Goal: Transaction & Acquisition: Purchase product/service

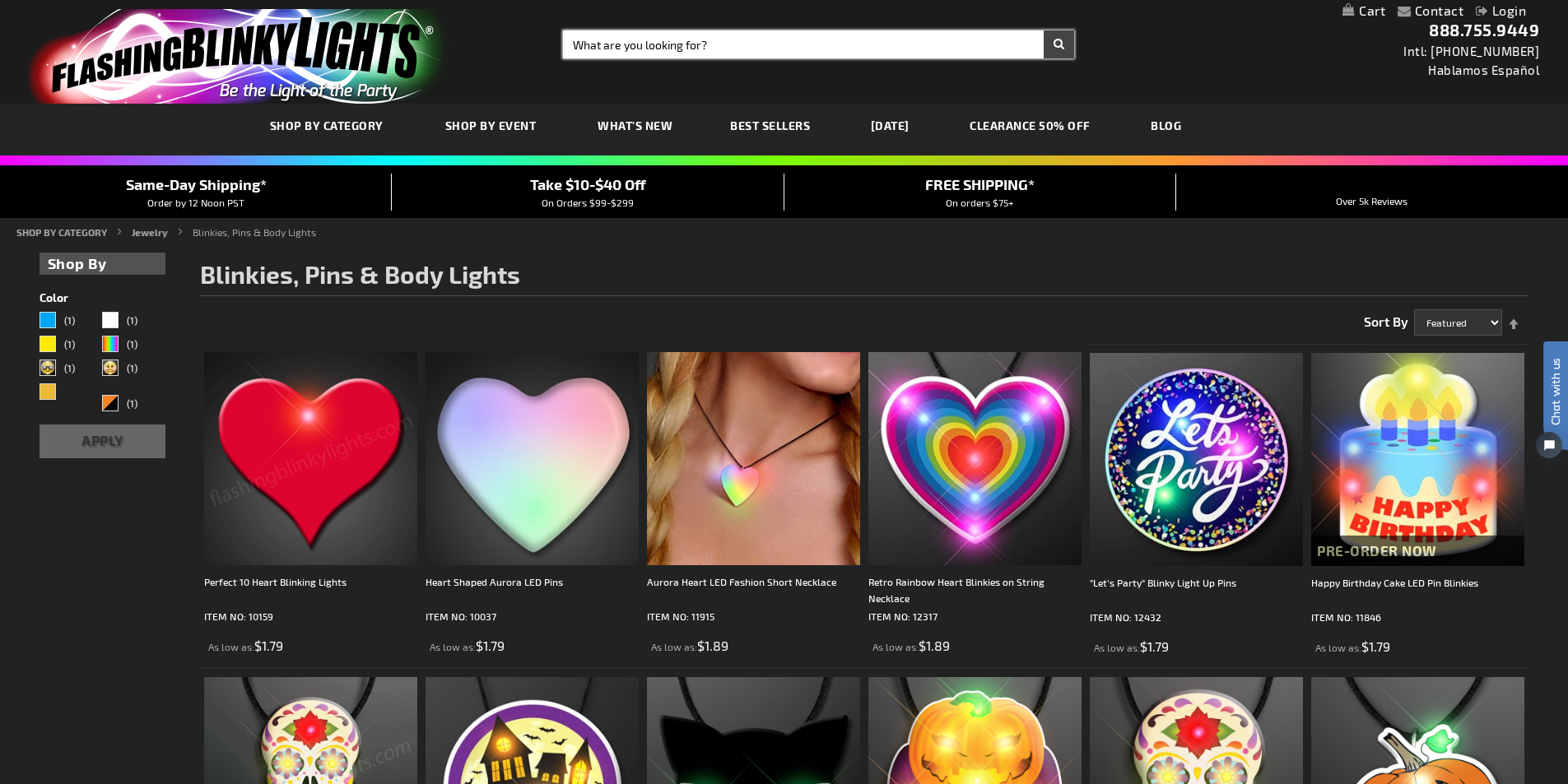
click at [626, 45] on input "Search" at bounding box center [818, 44] width 511 height 28
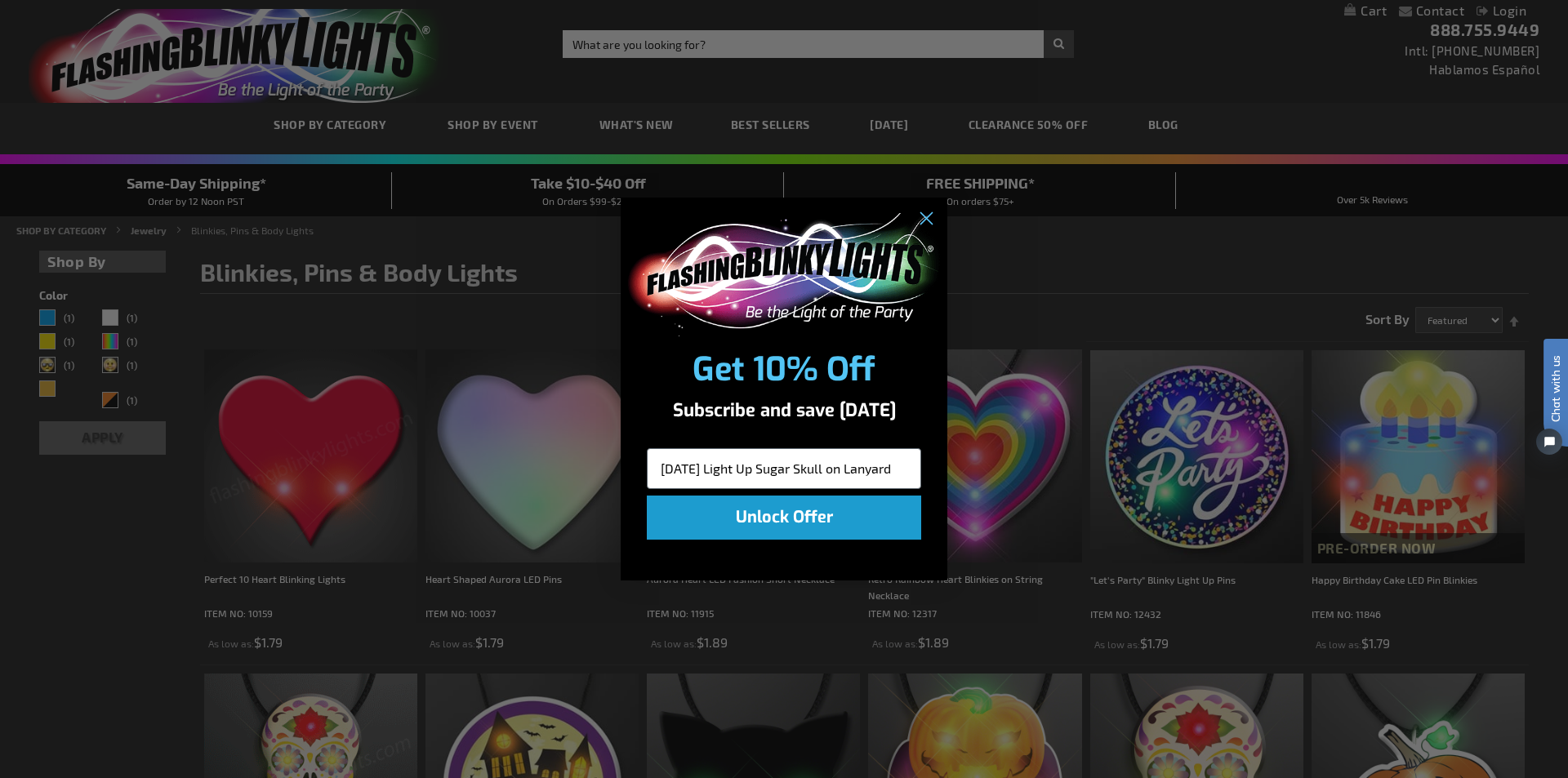
scroll to position [0, 23]
type input "[DATE] Light Up Sugar Skull on Lanyard"
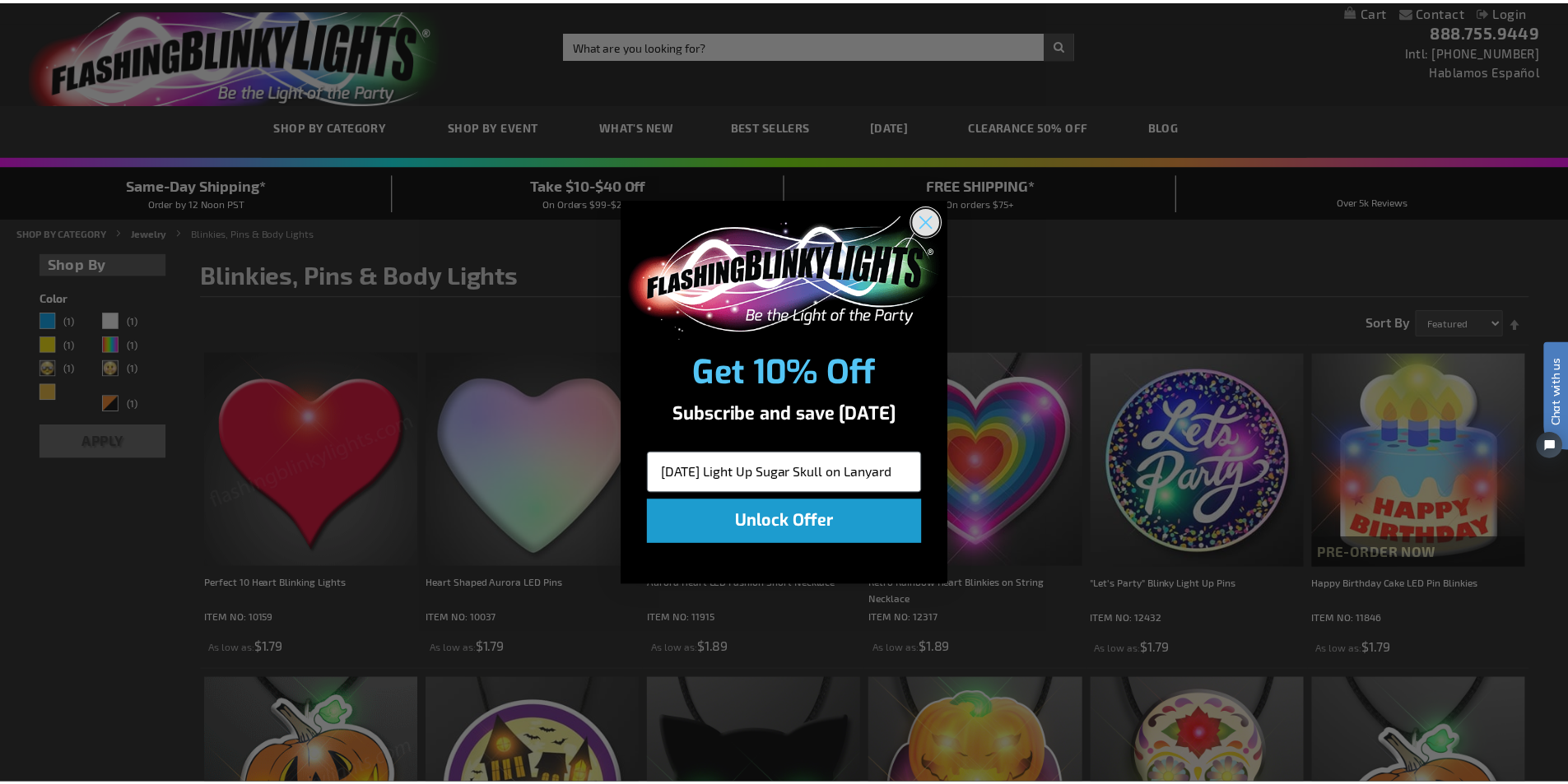
scroll to position [0, 0]
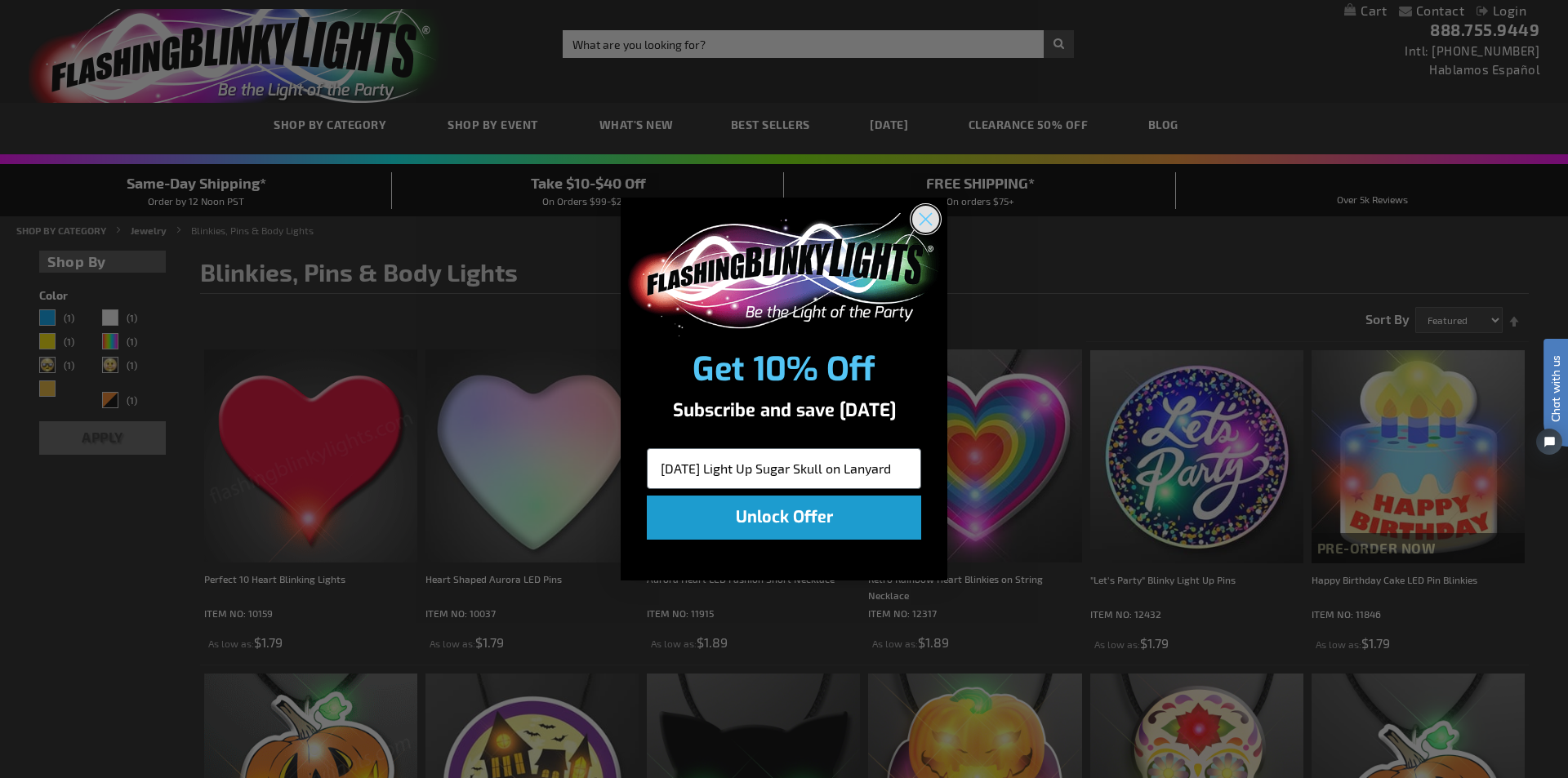
click at [922, 221] on circle "Close dialog" at bounding box center [925, 219] width 27 height 27
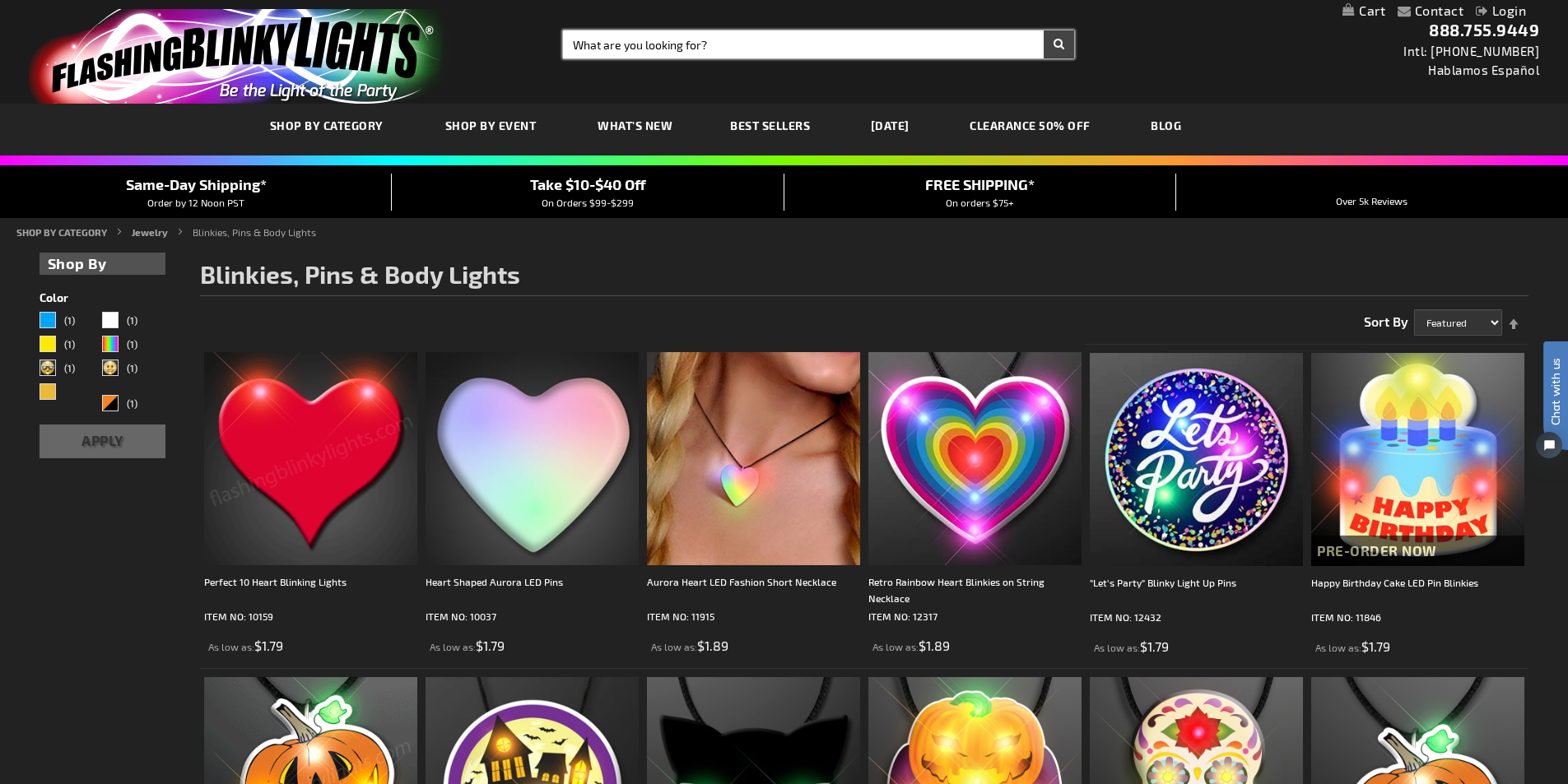
click at [676, 43] on input "Search" at bounding box center [818, 44] width 511 height 28
paste input "[DATE] Light Up Sugar Skull on Lanyard"
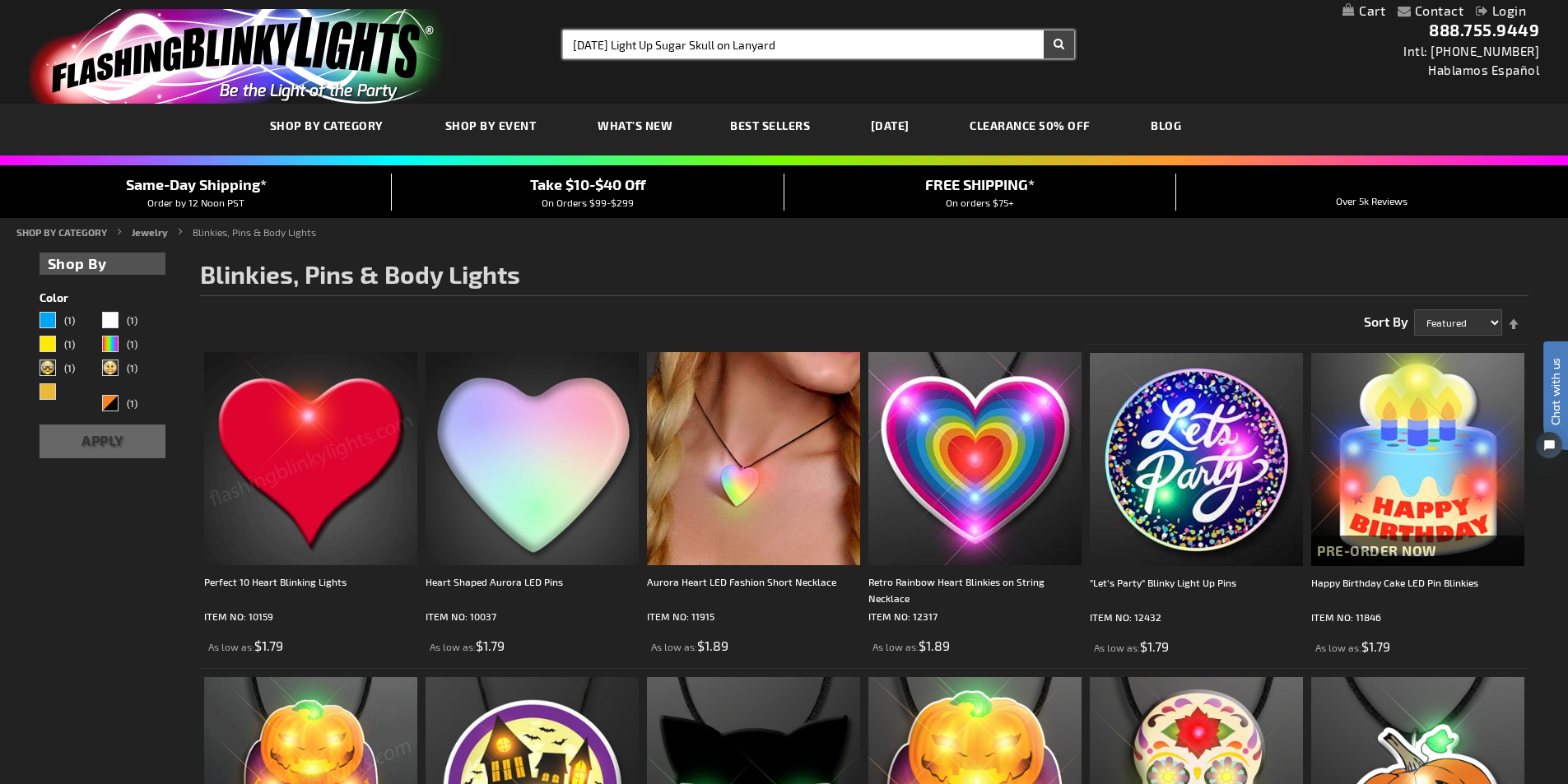
type input "[DATE] Light Up Sugar Skull on Lanyard"
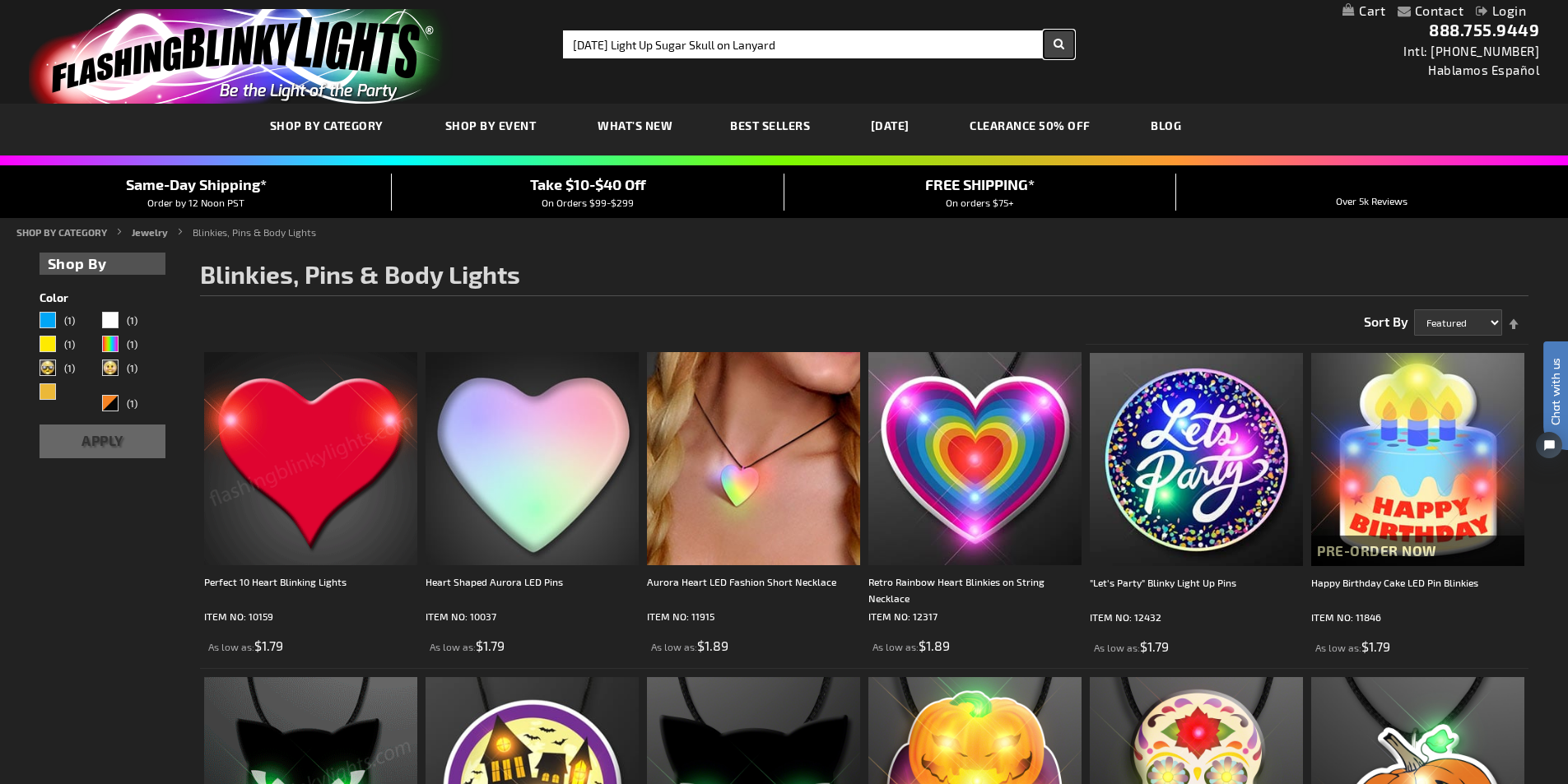
click at [1053, 47] on button "Search" at bounding box center [1058, 44] width 31 height 28
